Goal: Use online tool/utility: Utilize a website feature to perform a specific function

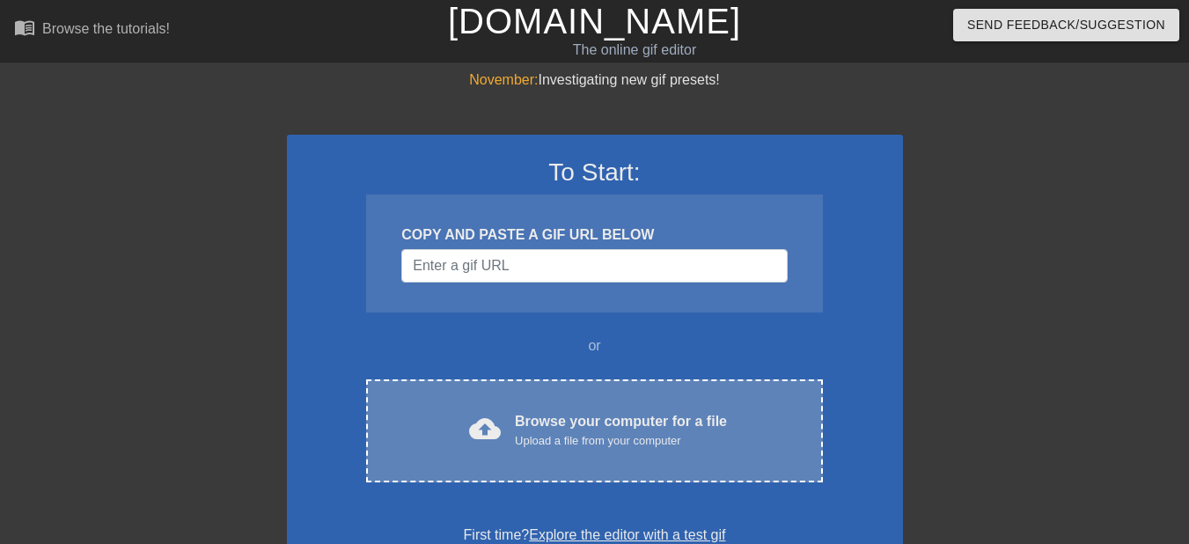
click at [550, 440] on div "Upload a file from your computer" at bounding box center [621, 441] width 212 height 18
click at [637, 409] on div "cloud_upload Browse your computer for a file Upload a file from your computer C…" at bounding box center [594, 430] width 456 height 103
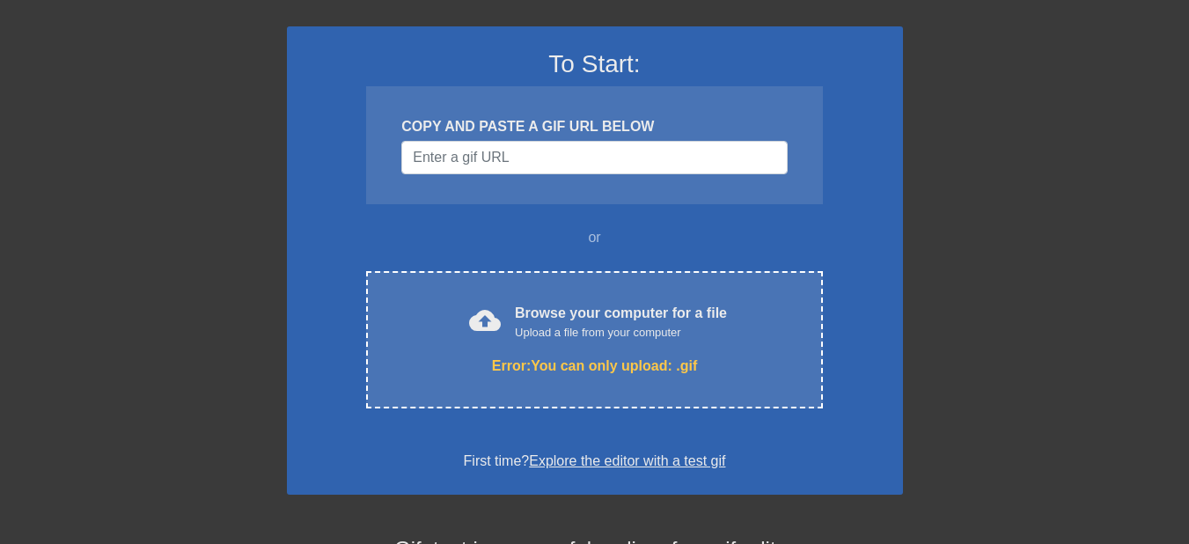
scroll to position [99, 0]
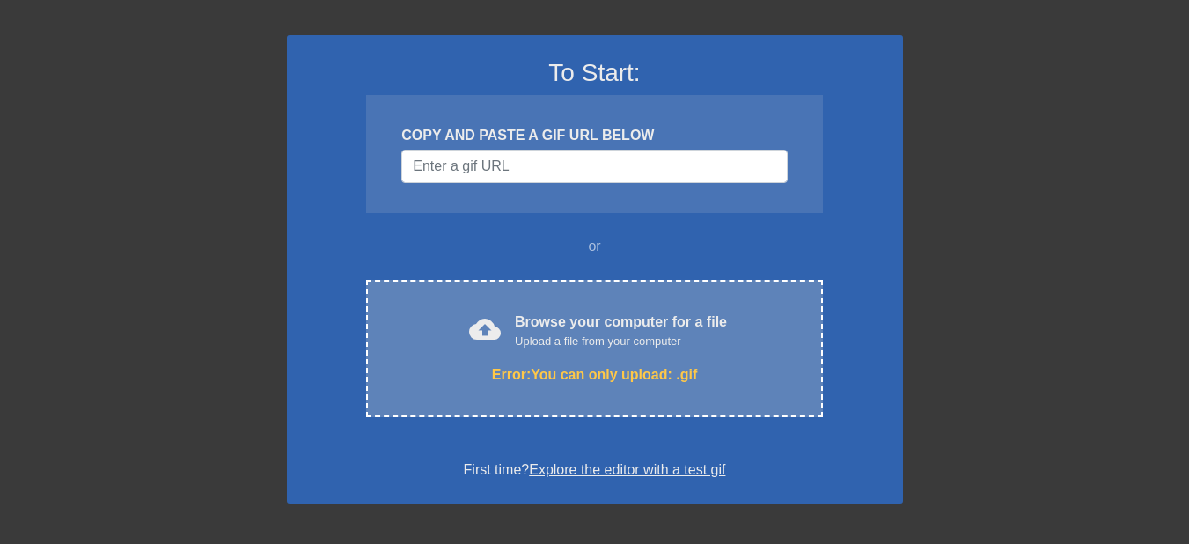
click at [735, 375] on div "Error: You can only upload: .gif" at bounding box center [594, 374] width 382 height 21
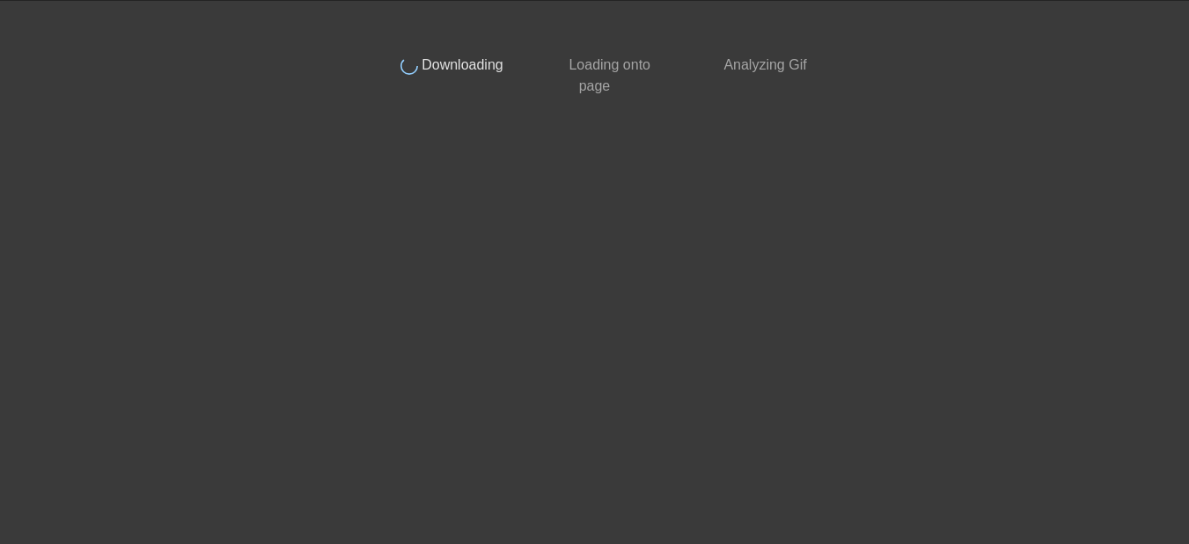
scroll to position [0, 0]
